Goal: Complete application form

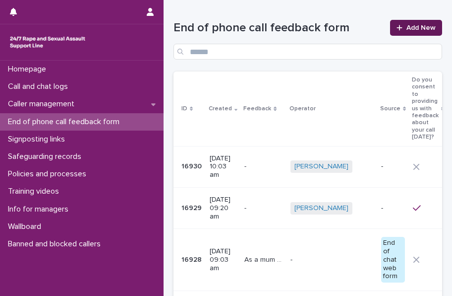
click at [413, 27] on span "Add New" at bounding box center [421, 27] width 29 height 7
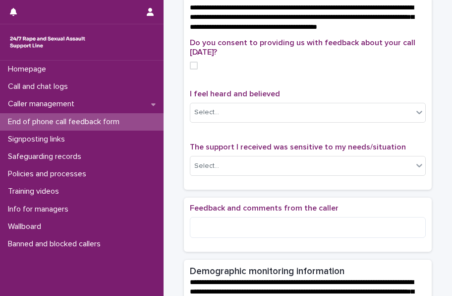
drag, startPoint x: 245, startPoint y: 68, endPoint x: 246, endPoint y: 94, distance: 25.8
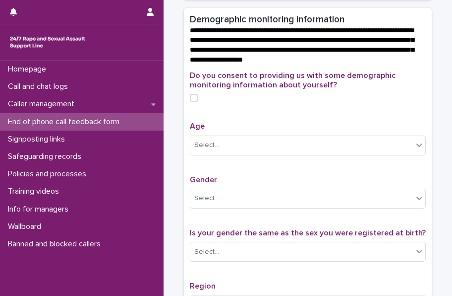
scroll to position [171, 0]
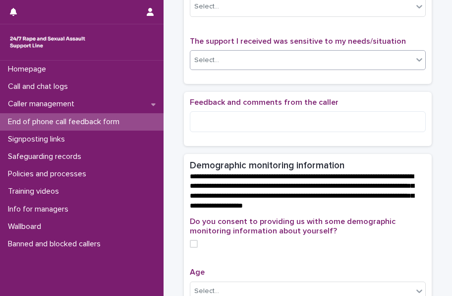
click at [247, 63] on div "Select..." at bounding box center [301, 60] width 223 height 16
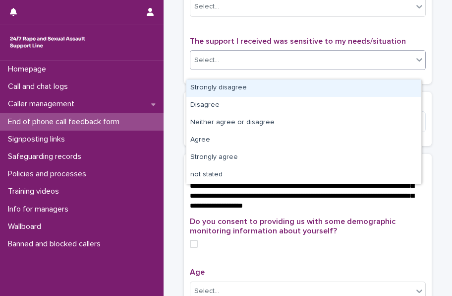
click at [247, 65] on div "Select..." at bounding box center [301, 60] width 223 height 16
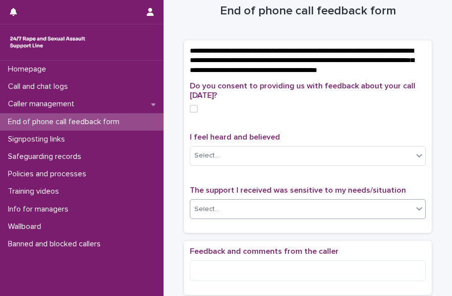
scroll to position [0, 0]
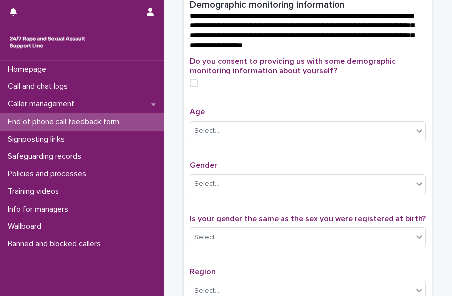
drag, startPoint x: 237, startPoint y: 72, endPoint x: 240, endPoint y: 108, distance: 35.9
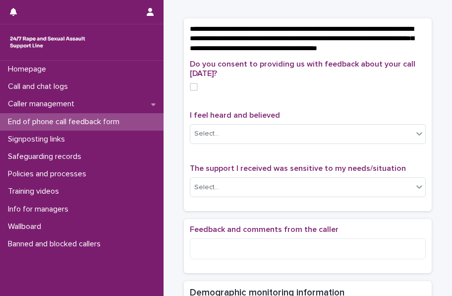
drag, startPoint x: 291, startPoint y: 85, endPoint x: 290, endPoint y: 111, distance: 25.8
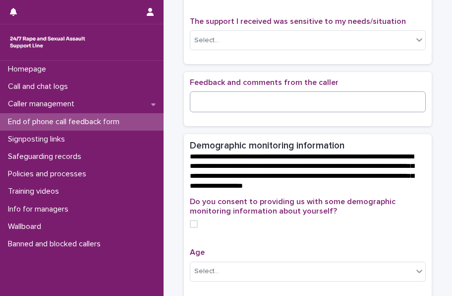
scroll to position [195, 0]
